Goal: Complete application form

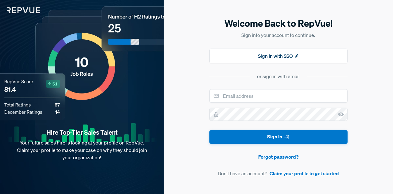
click at [321, 174] on link "Claim your profile to get started" at bounding box center [304, 173] width 69 height 7
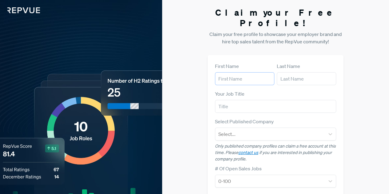
click at [229, 72] on input "text" at bounding box center [244, 78] width 59 height 13
type input "[PERSON_NAME]"
type input "[EMAIL_ADDRESS][DOMAIN_NAME]"
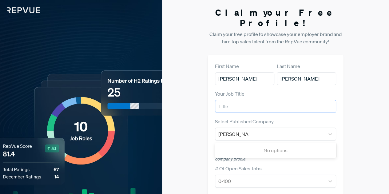
click at [247, 100] on input "text" at bounding box center [275, 106] width 121 height 13
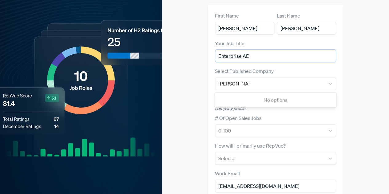
scroll to position [51, 0]
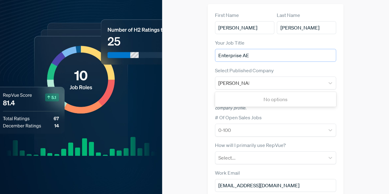
type input "Enterprise AE"
click at [324, 98] on p "Only published company profiles can claim a free account at this time. Please c…" at bounding box center [275, 101] width 121 height 19
click at [317, 79] on div "[PERSON_NAME]" at bounding box center [270, 83] width 104 height 9
type input "A"
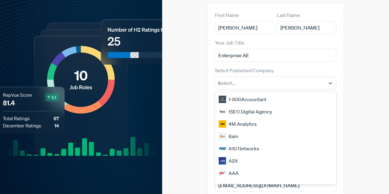
type input "Qt"
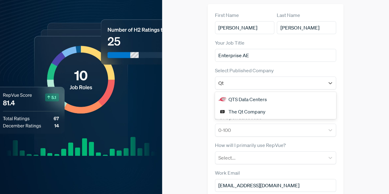
click at [274, 105] on div "The Qt Company" at bounding box center [275, 111] width 121 height 12
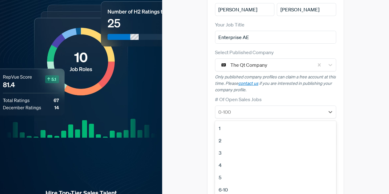
click at [274, 108] on div at bounding box center [270, 112] width 104 height 9
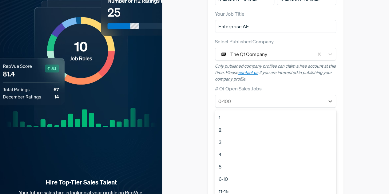
scroll to position [104, 0]
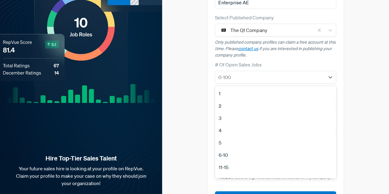
click at [233, 112] on div "3" at bounding box center [275, 118] width 121 height 12
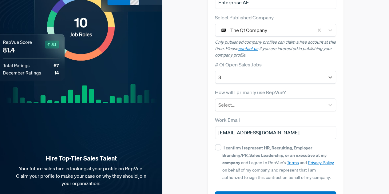
click at [260, 101] on div at bounding box center [270, 105] width 104 height 9
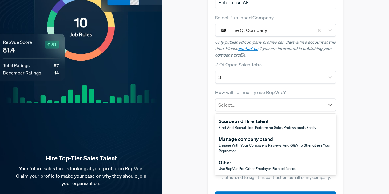
click at [241, 166] on span "Use RepVue for other employer-related needs" at bounding box center [257, 168] width 77 height 5
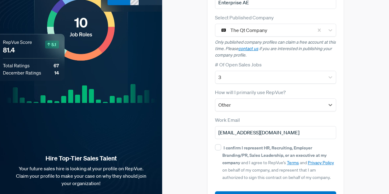
scroll to position [118, 0]
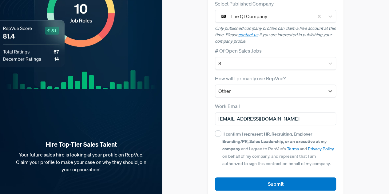
click at [222, 130] on div "I confirm I represent HR, Recruiting, Employer Branding/PR, Sales Leadership, o…" at bounding box center [279, 148] width 114 height 37
click at [221, 130] on input "I confirm I represent HR, Recruiting, Employer Branding/PR, Sales Leadership, o…" at bounding box center [218, 133] width 6 height 6
checkbox input "true"
click at [260, 177] on button "Submit" at bounding box center [275, 183] width 121 height 13
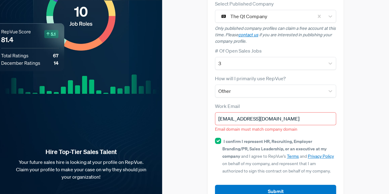
scroll to position [125, 0]
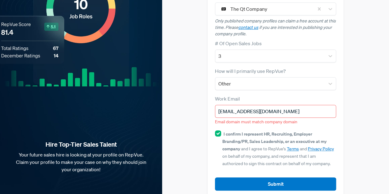
click at [241, 105] on input "[EMAIL_ADDRESS][DOMAIN_NAME]" at bounding box center [275, 111] width 121 height 13
drag, startPoint x: 292, startPoint y: 102, endPoint x: 149, endPoint y: 81, distance: 144.5
click at [167, 87] on div "Claim your Free Profile! Claim your free profile to showcase your employer bran…" at bounding box center [275, 40] width 227 height 330
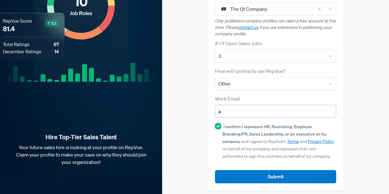
scroll to position [118, 0]
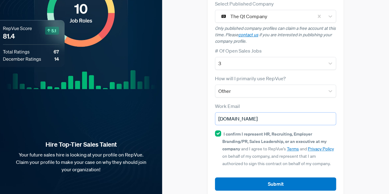
type input "[PERSON_NAME][EMAIL_ADDRESS][PERSON_NAME][DOMAIN_NAME]"
click at [257, 177] on button "Submit" at bounding box center [275, 183] width 121 height 13
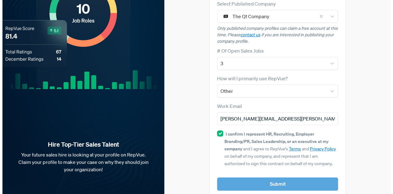
scroll to position [0, 0]
